Goal: Use online tool/utility: Utilize a website feature to perform a specific function

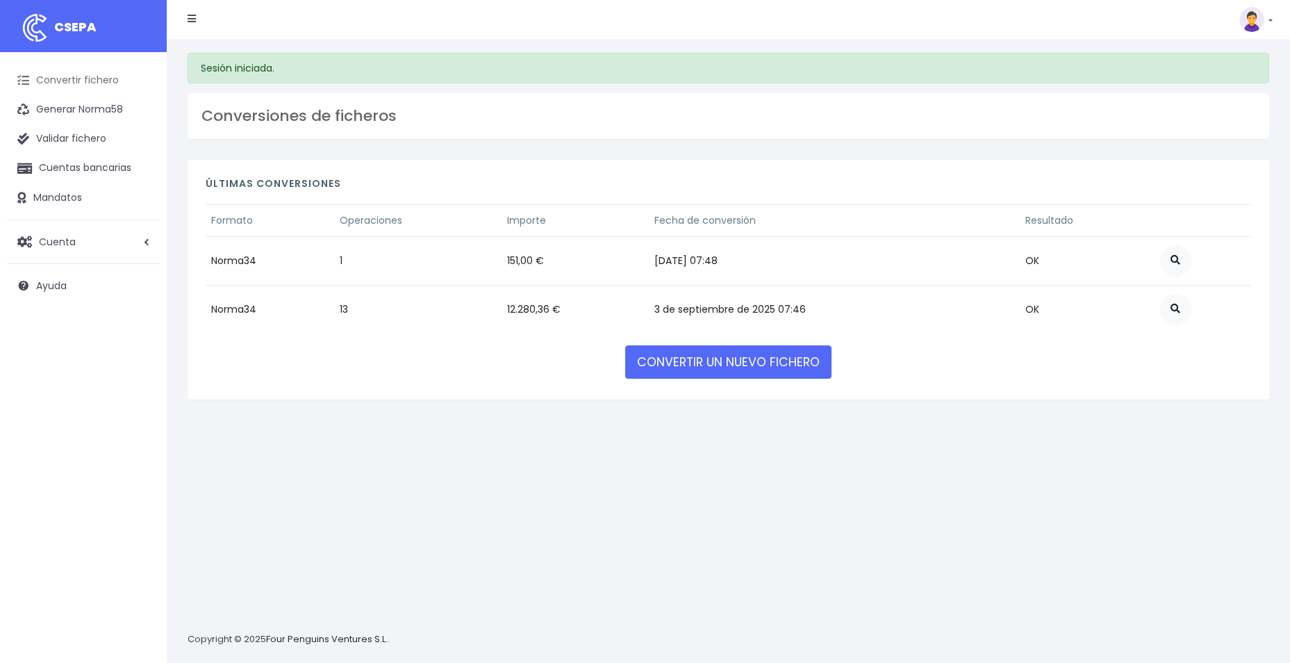
click at [88, 82] on link "Convertir fichero" at bounding box center [83, 80] width 153 height 29
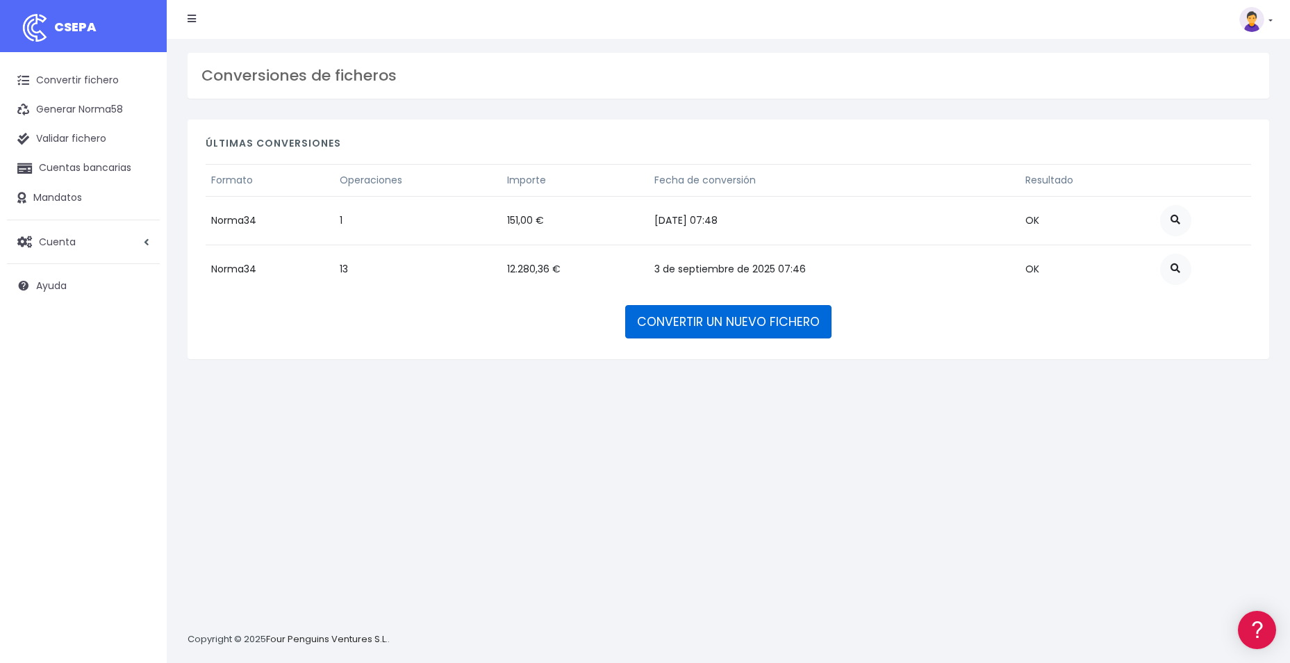
click at [691, 319] on link "CONVERTIR UN NUEVO FICHERO" at bounding box center [728, 321] width 206 height 33
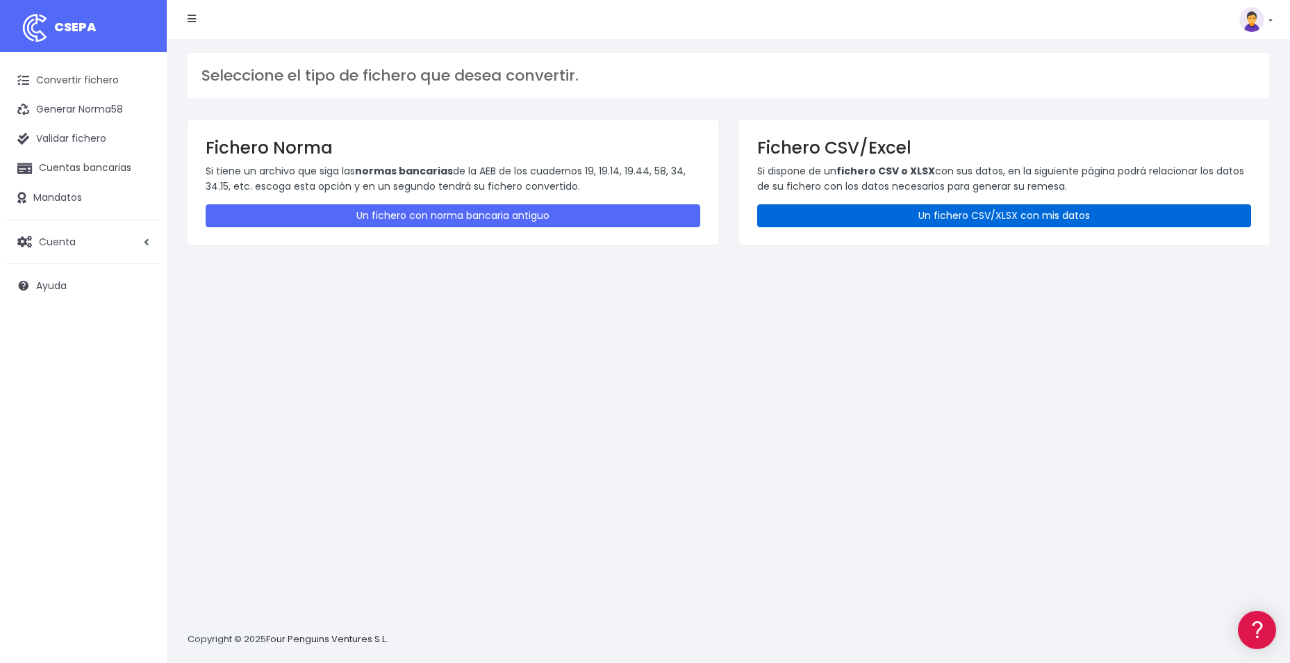
click at [900, 211] on link "Un fichero CSV/XLSX con mis datos" at bounding box center [1004, 215] width 495 height 23
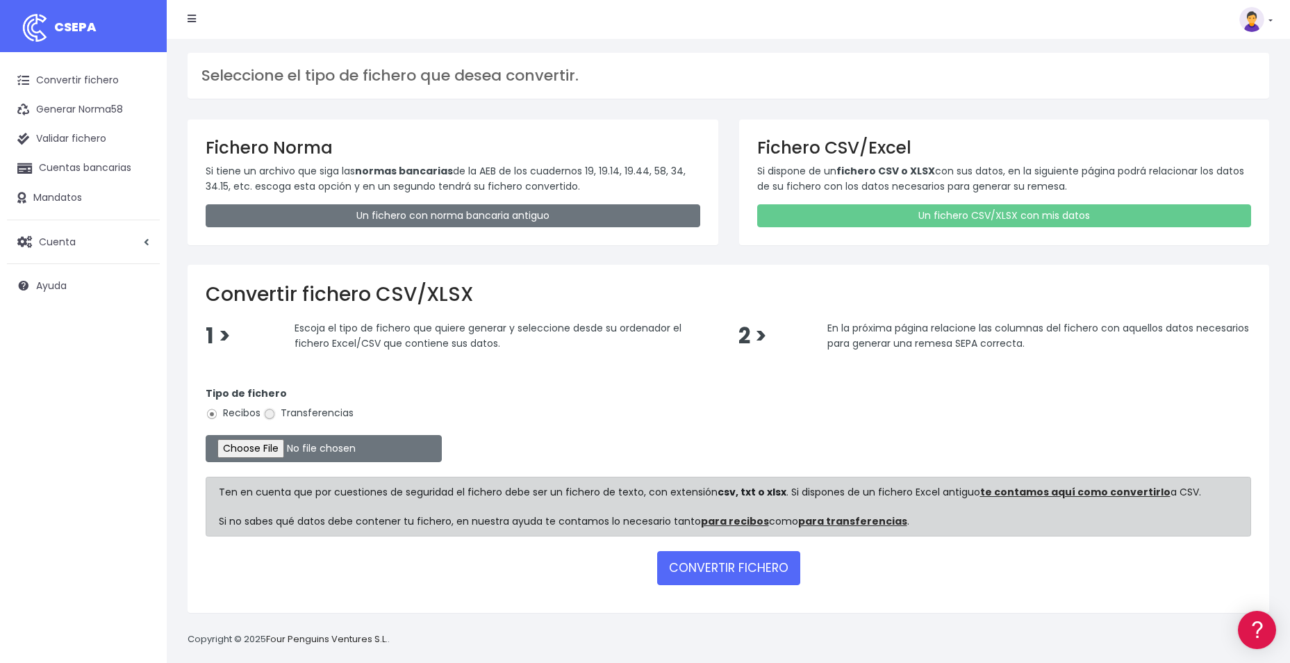
click at [273, 415] on input "Transferencias" at bounding box center [269, 414] width 13 height 13
radio input "true"
click at [265, 448] on input "file" at bounding box center [324, 448] width 236 height 27
type input "C:\fakepath\REEMBOLSOS FLOWO SOC 0537 EUROS 5510,76 EUROS.csv"
click at [724, 567] on button "CONVERTIR FICHERO" at bounding box center [728, 567] width 143 height 33
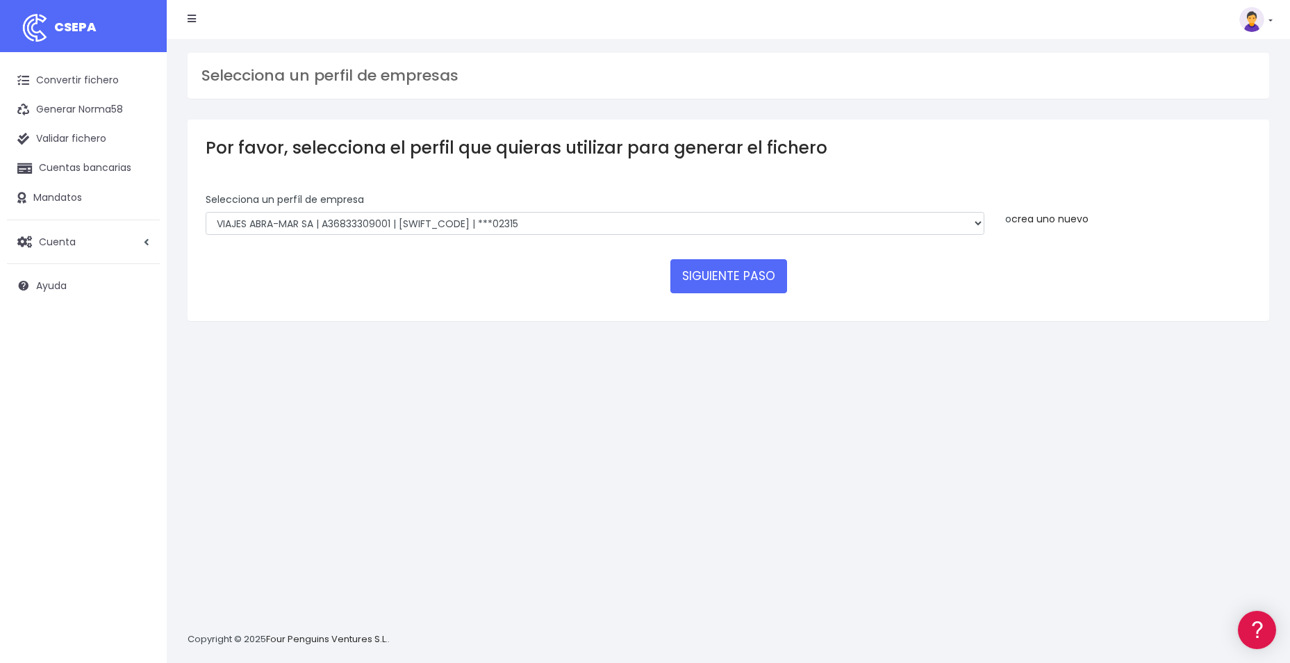
click at [1053, 219] on link "crea uno nuevo" at bounding box center [1050, 219] width 77 height 14
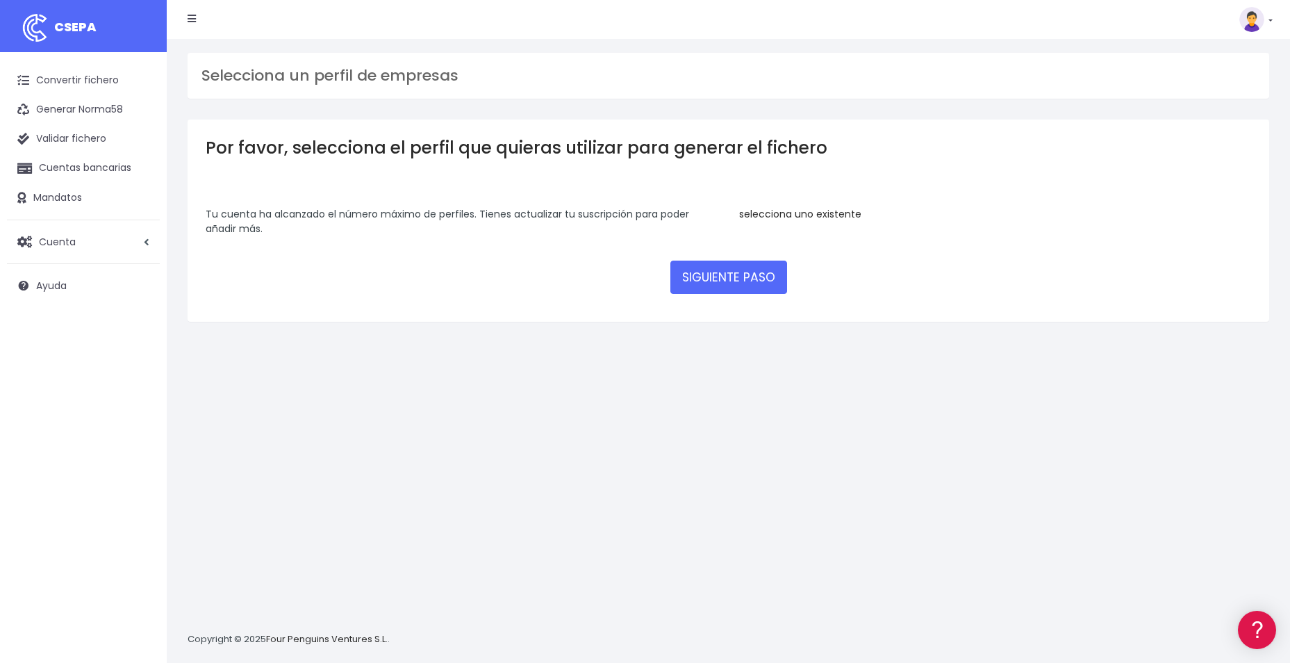
click at [761, 214] on link "selecciona uno existente" at bounding box center [800, 214] width 122 height 14
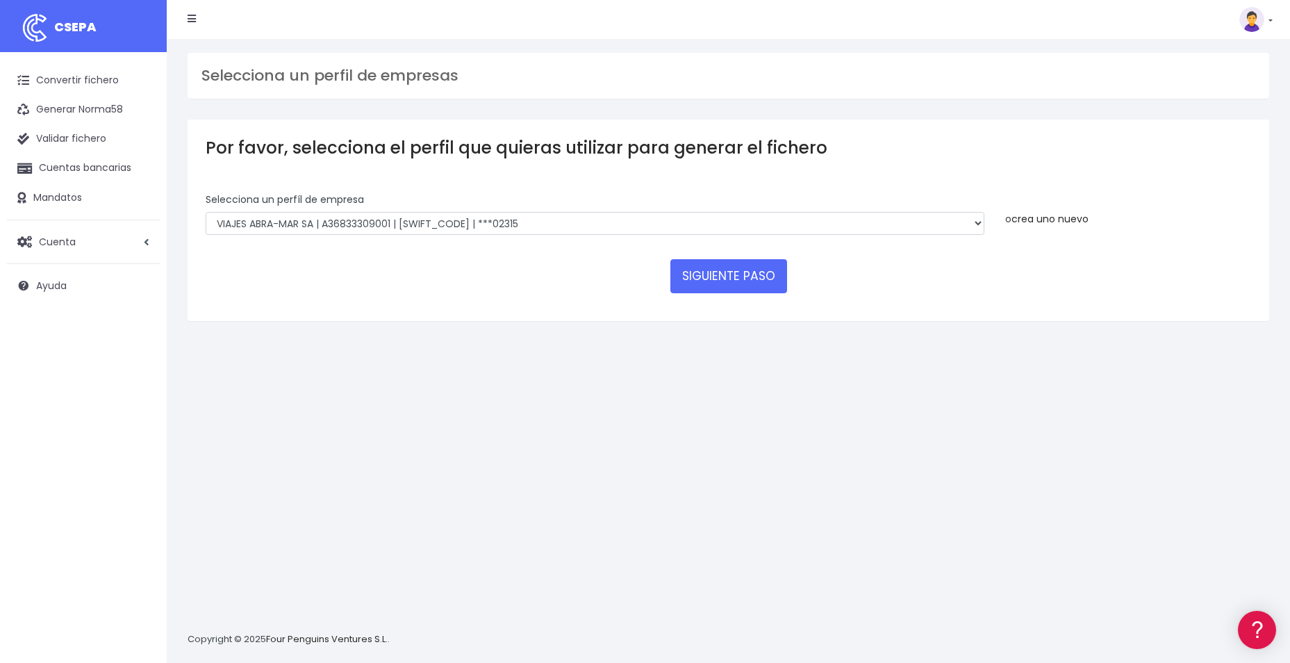
click at [1041, 220] on link "crea uno nuevo" at bounding box center [1050, 219] width 77 height 14
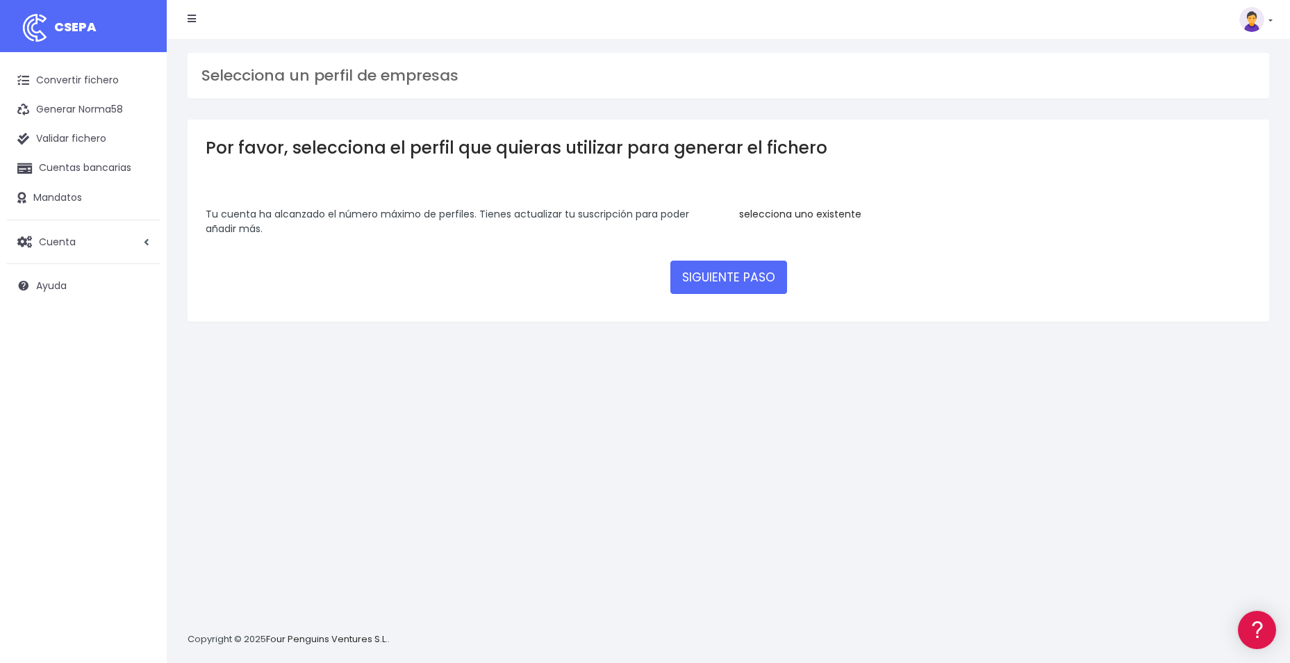
click at [761, 214] on link "selecciona uno existente" at bounding box center [800, 214] width 122 height 14
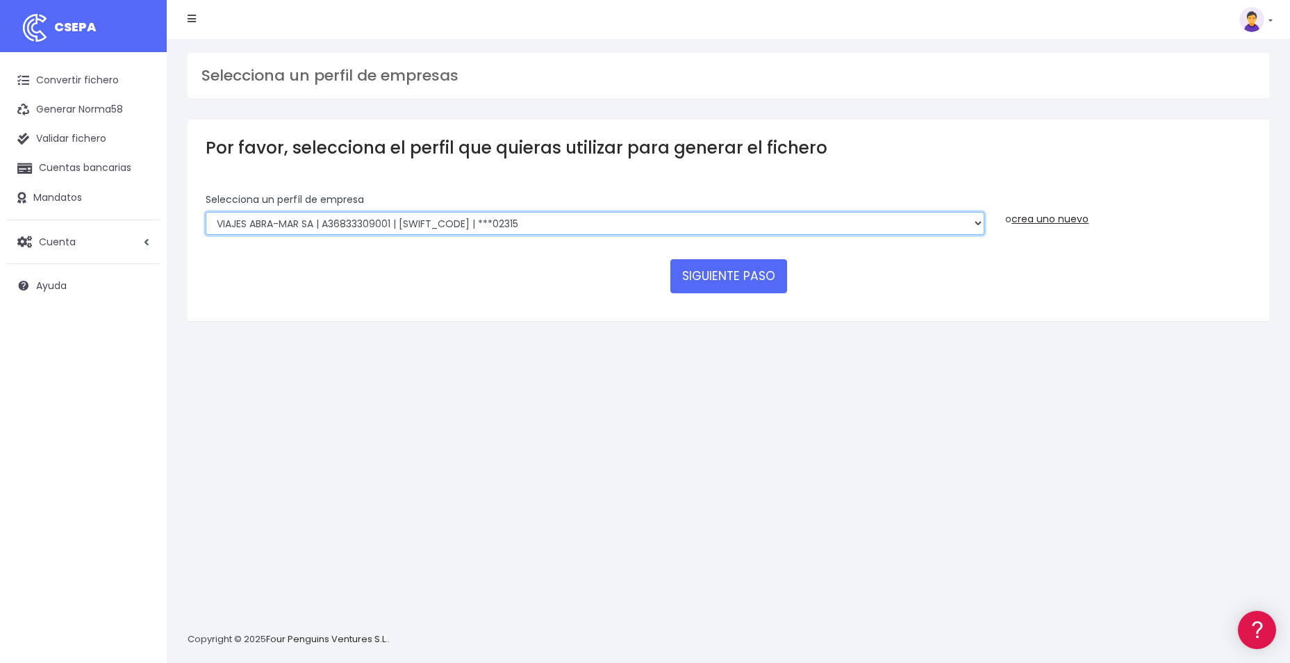
click at [604, 225] on select "WORLD2MEET,S.L.U | b62880992 | BSABESBBXXX | ***97721 World 2 Meet SLU | B62880…" at bounding box center [595, 224] width 779 height 24
select select "2220"
click at [206, 212] on select "WORLD2MEET,S.L.U | b62880992 | BSABESBBXXX | ***97721 World 2 Meet SLU | B62880…" at bounding box center [595, 224] width 779 height 24
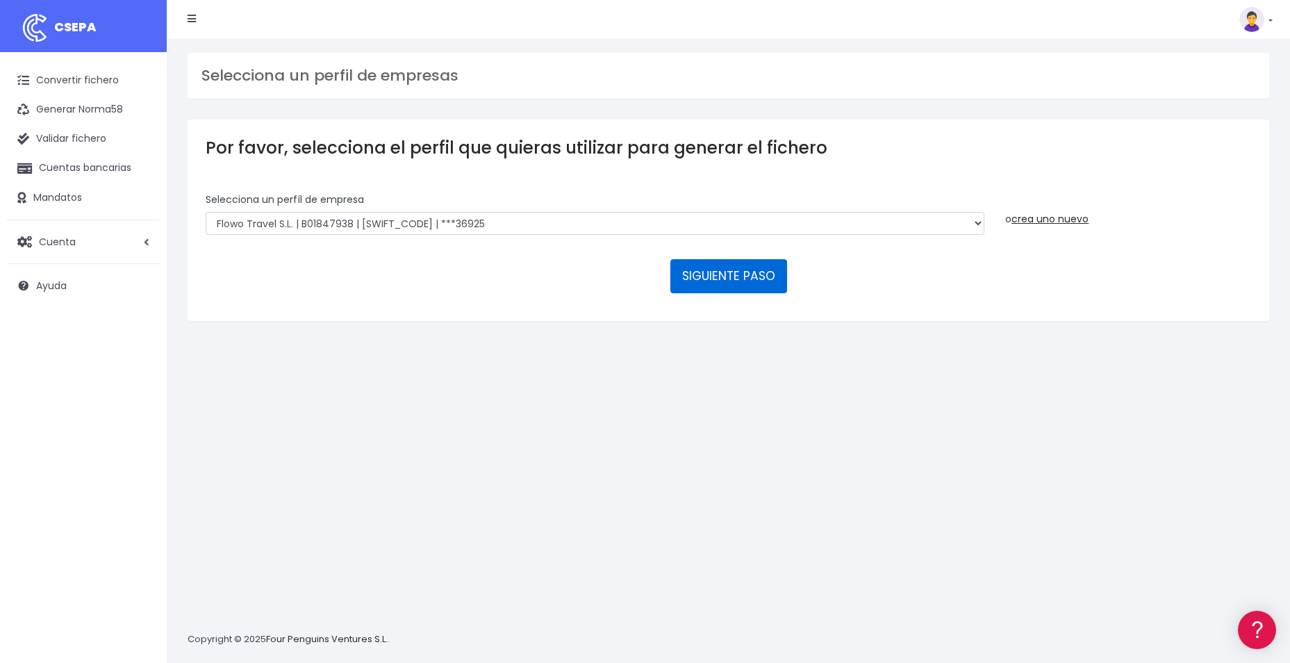
click at [725, 277] on button "SIGUIENTE PASO" at bounding box center [728, 275] width 117 height 33
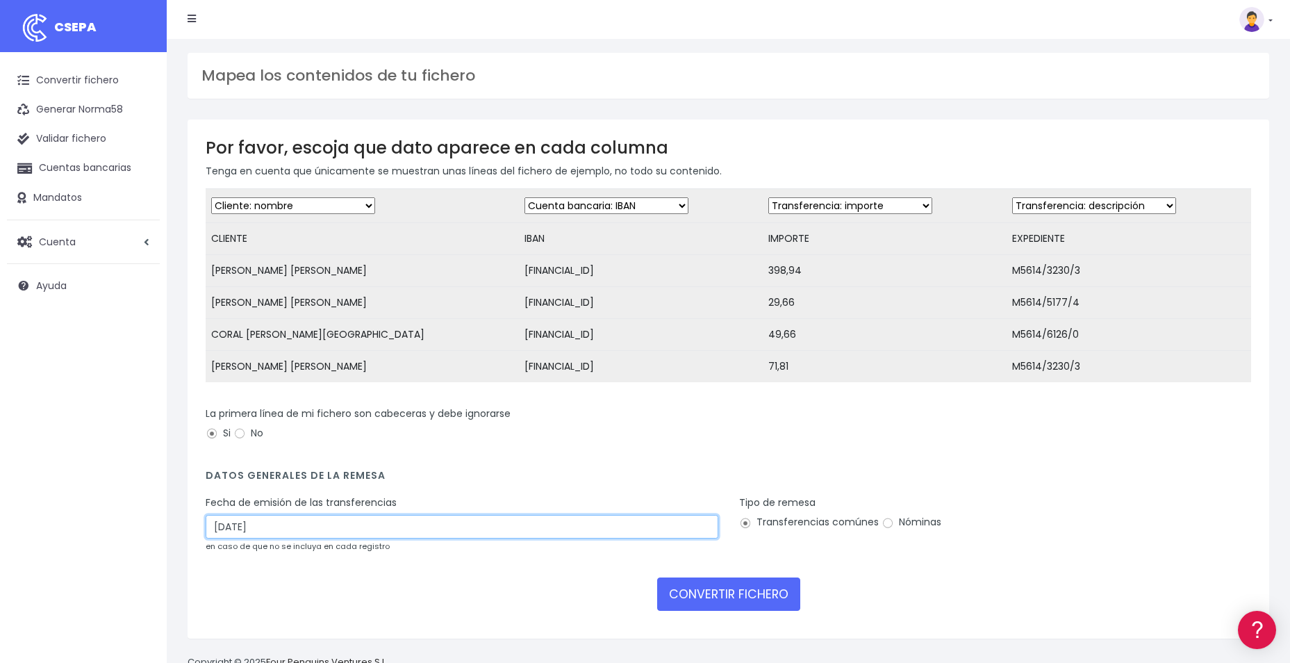
click at [293, 538] on input "[DATE]" at bounding box center [462, 527] width 513 height 24
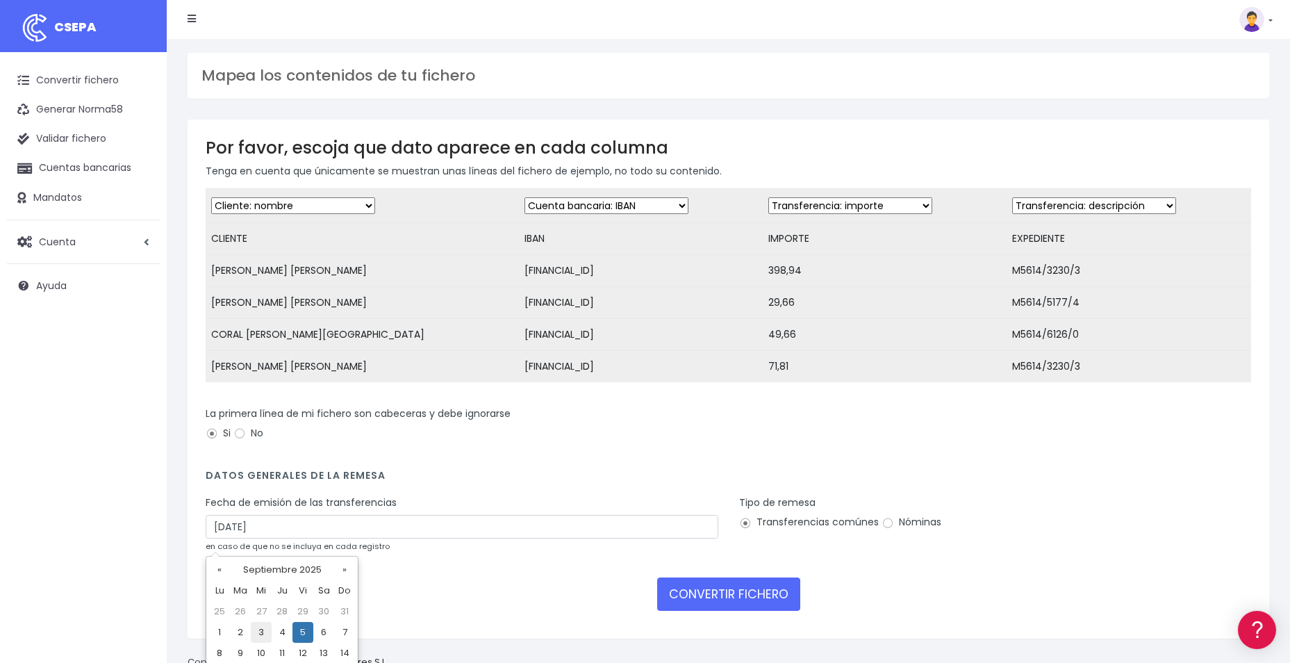
click at [263, 630] on td "3" at bounding box center [261, 632] width 21 height 21
type input "[DATE]"
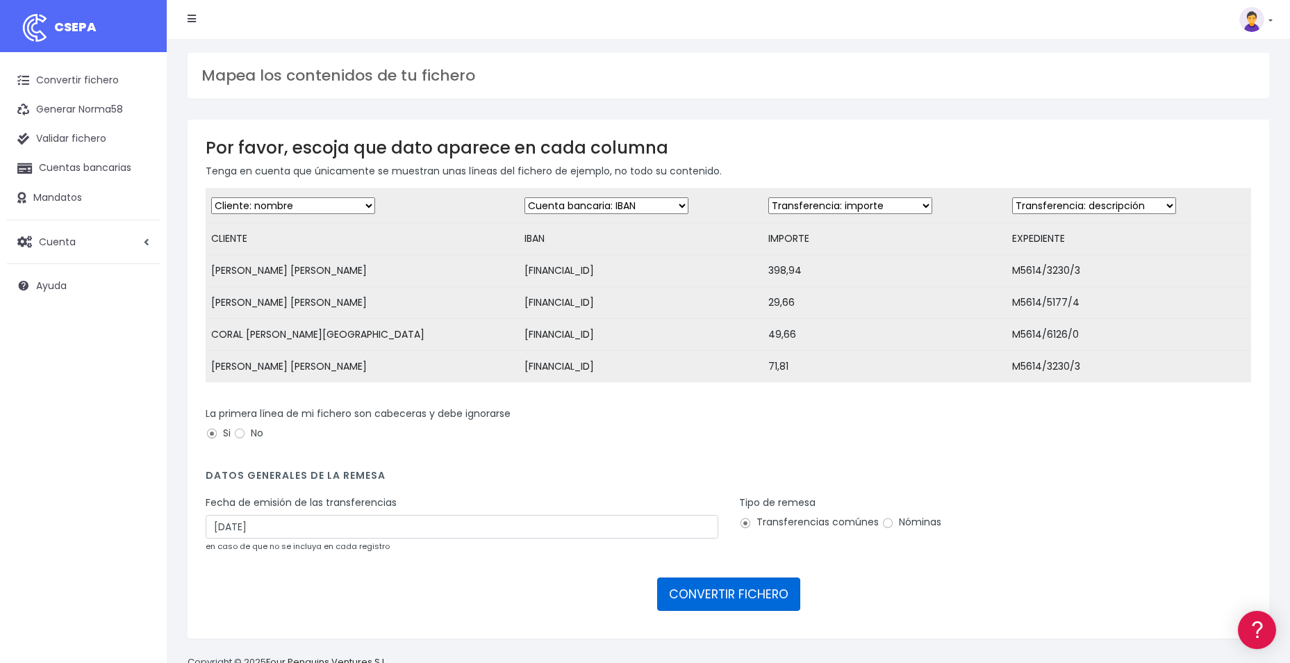
click at [705, 604] on button "CONVERTIR FICHERO" at bounding box center [728, 593] width 143 height 33
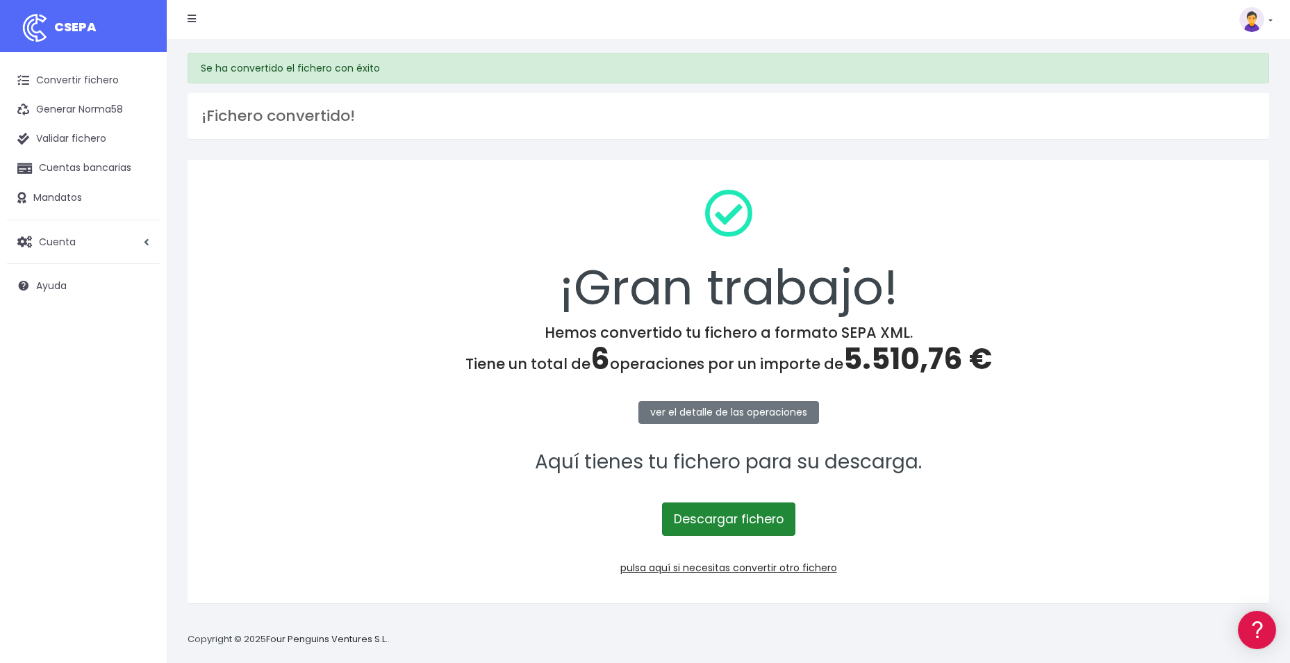
click at [719, 523] on link "Descargar fichero" at bounding box center [728, 518] width 133 height 33
